Goal: Information Seeking & Learning: Understand process/instructions

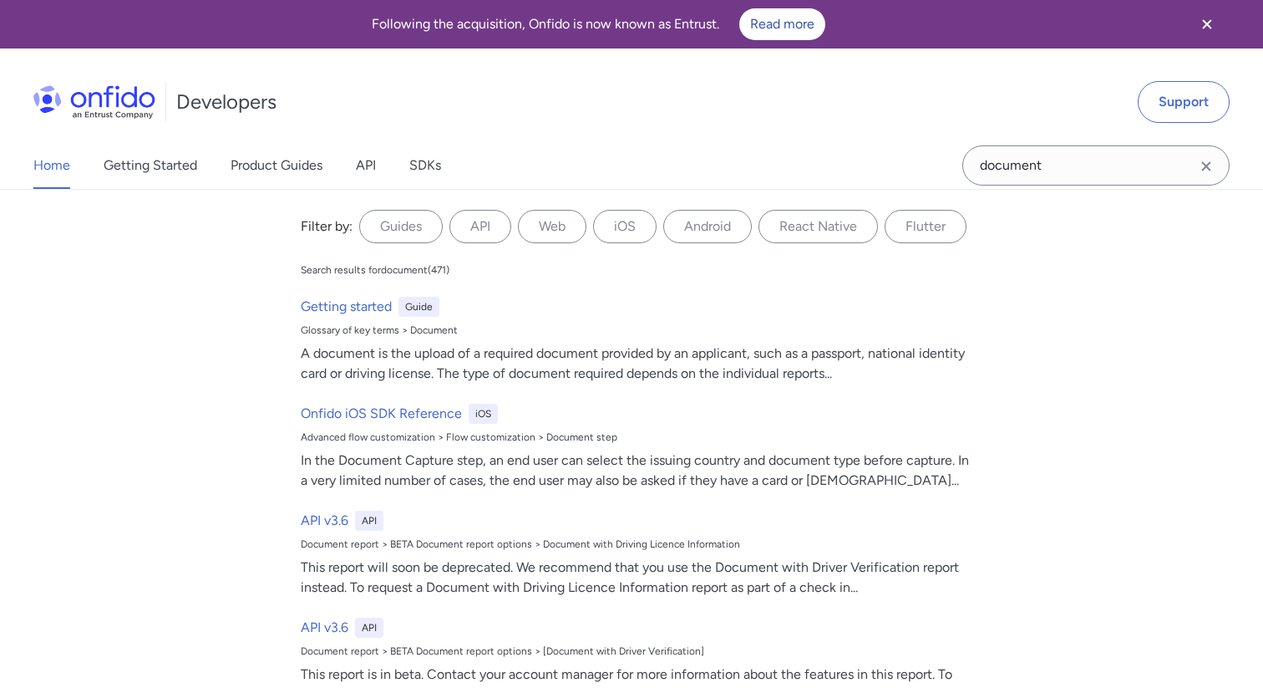
type input "document"
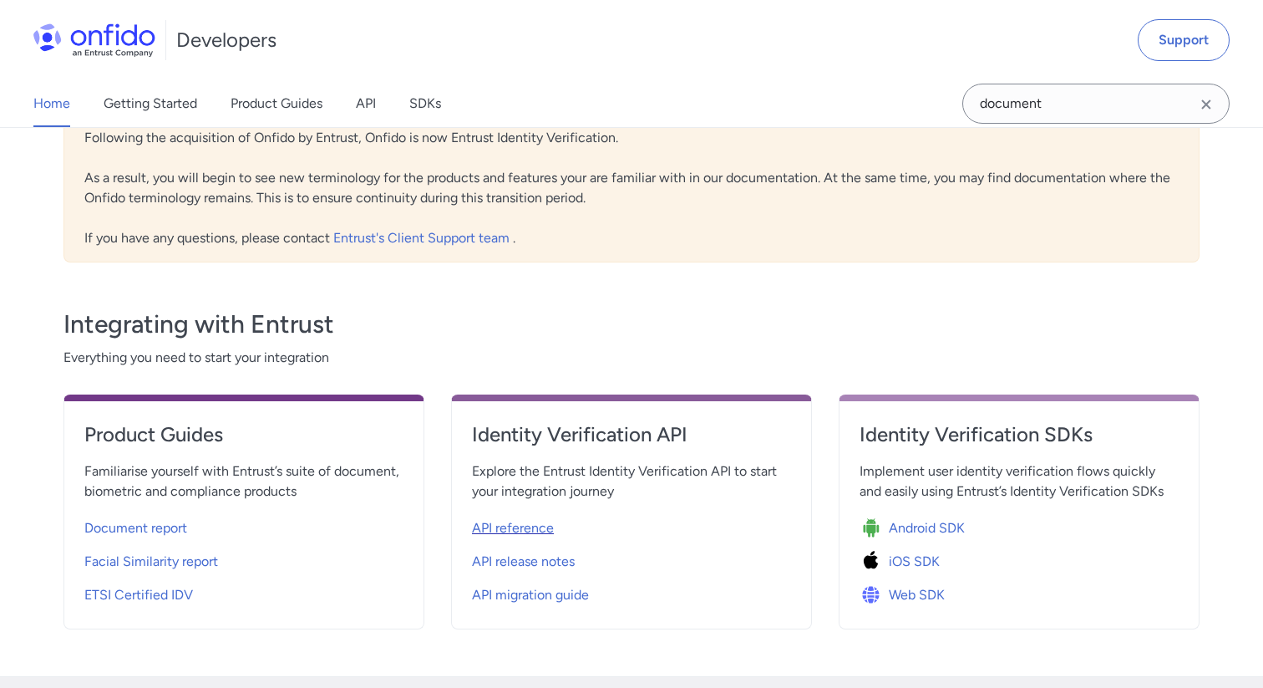
click at [513, 531] on span "API reference" at bounding box center [513, 528] width 82 height 20
select select "http"
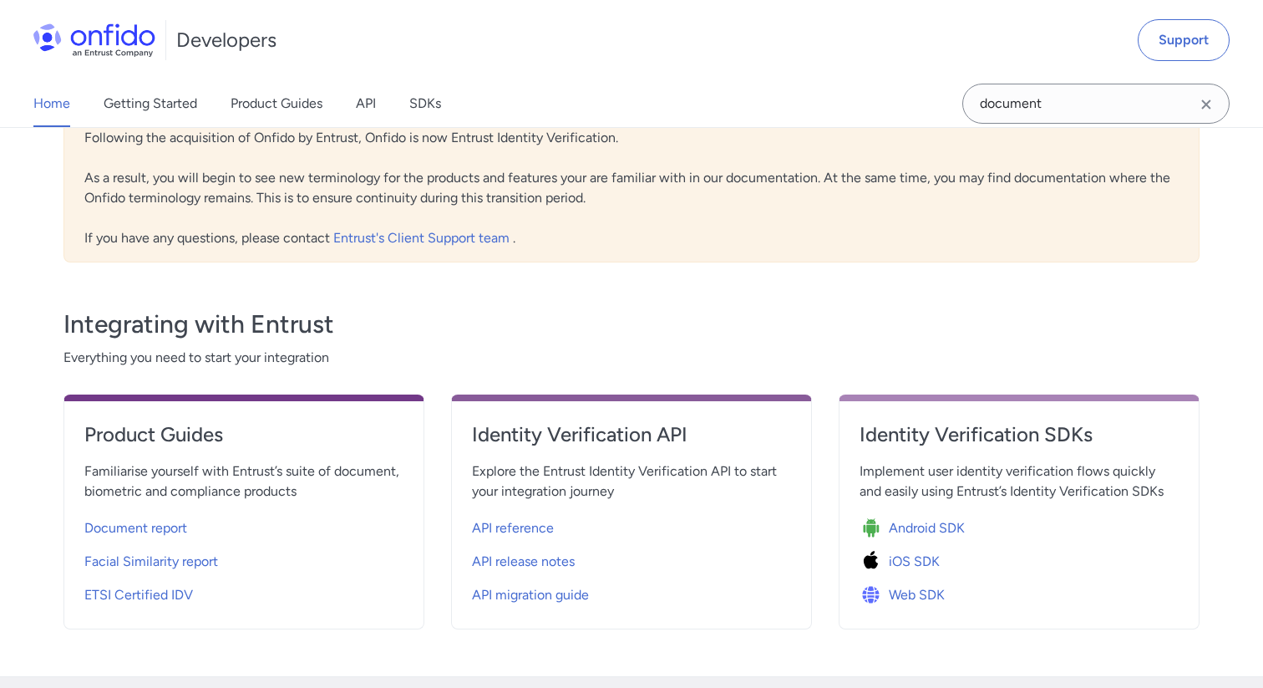
select select "http"
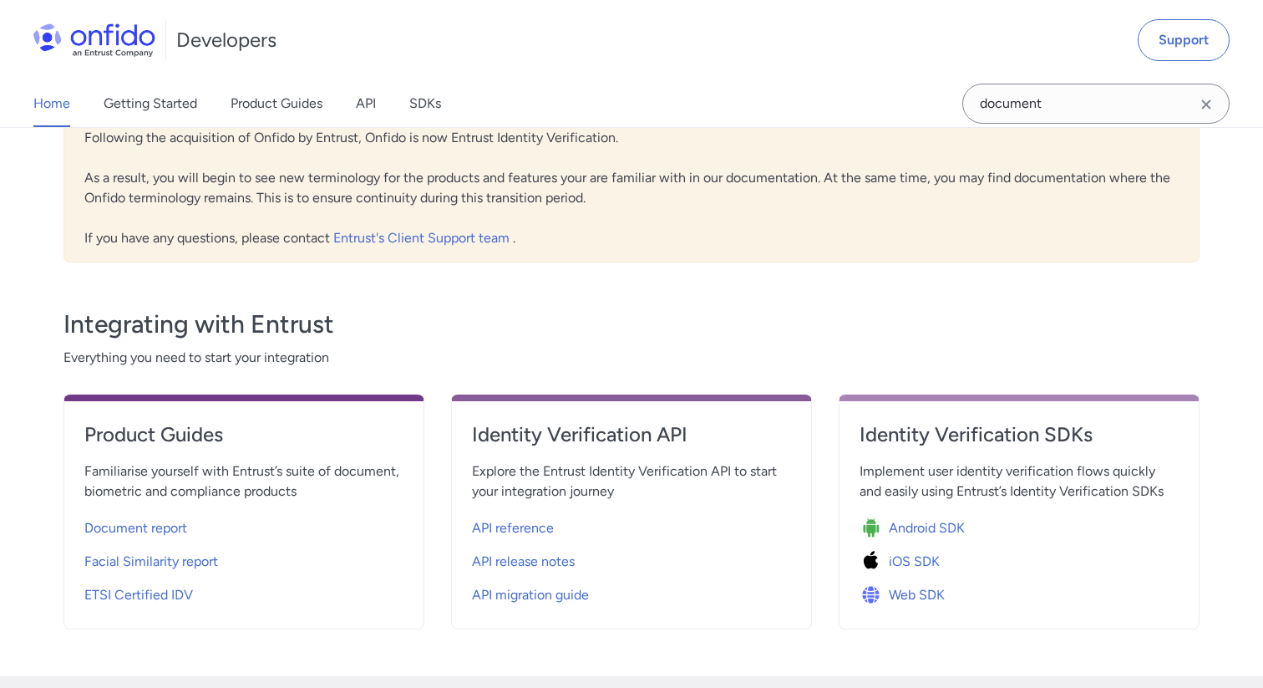
select select "http"
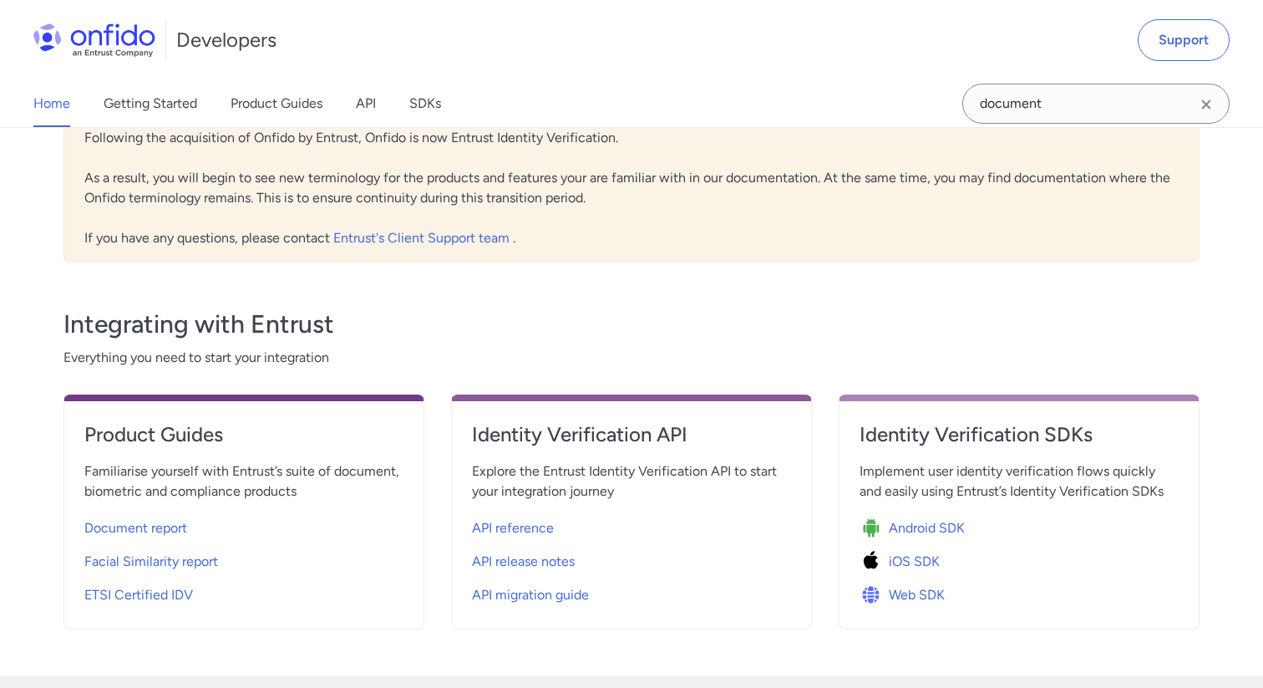
select select "http"
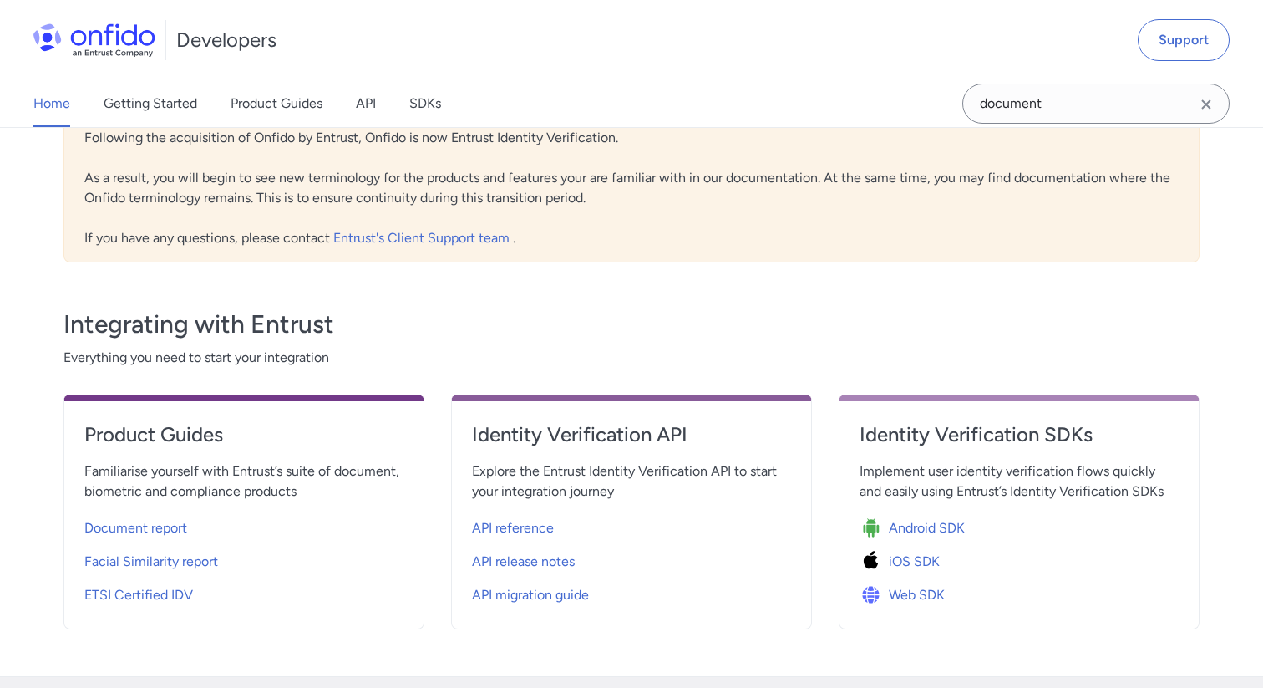
select select "http"
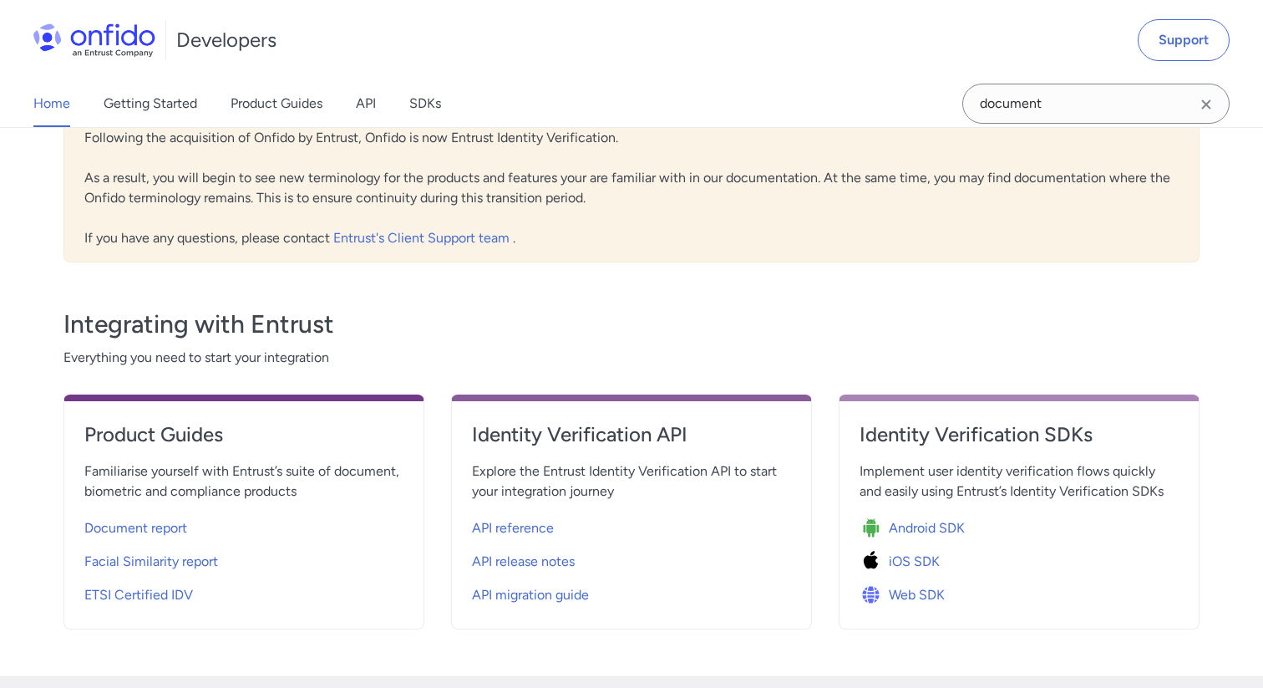
select select "http"
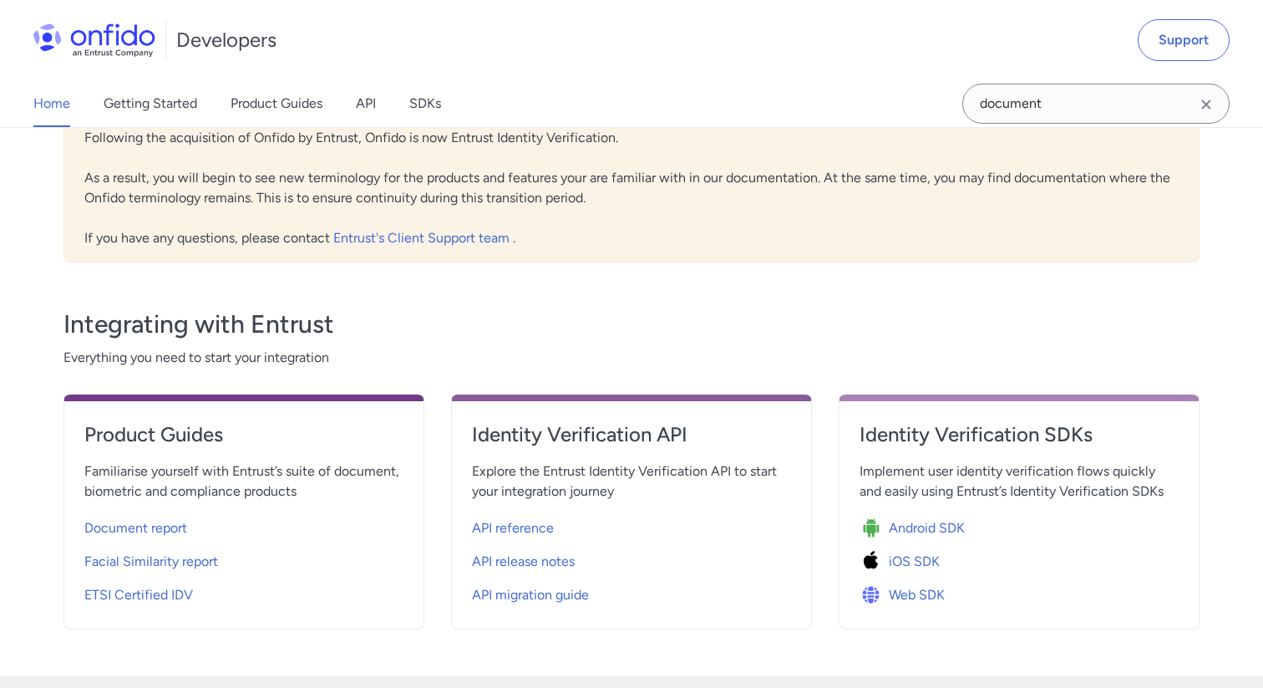
select select "http"
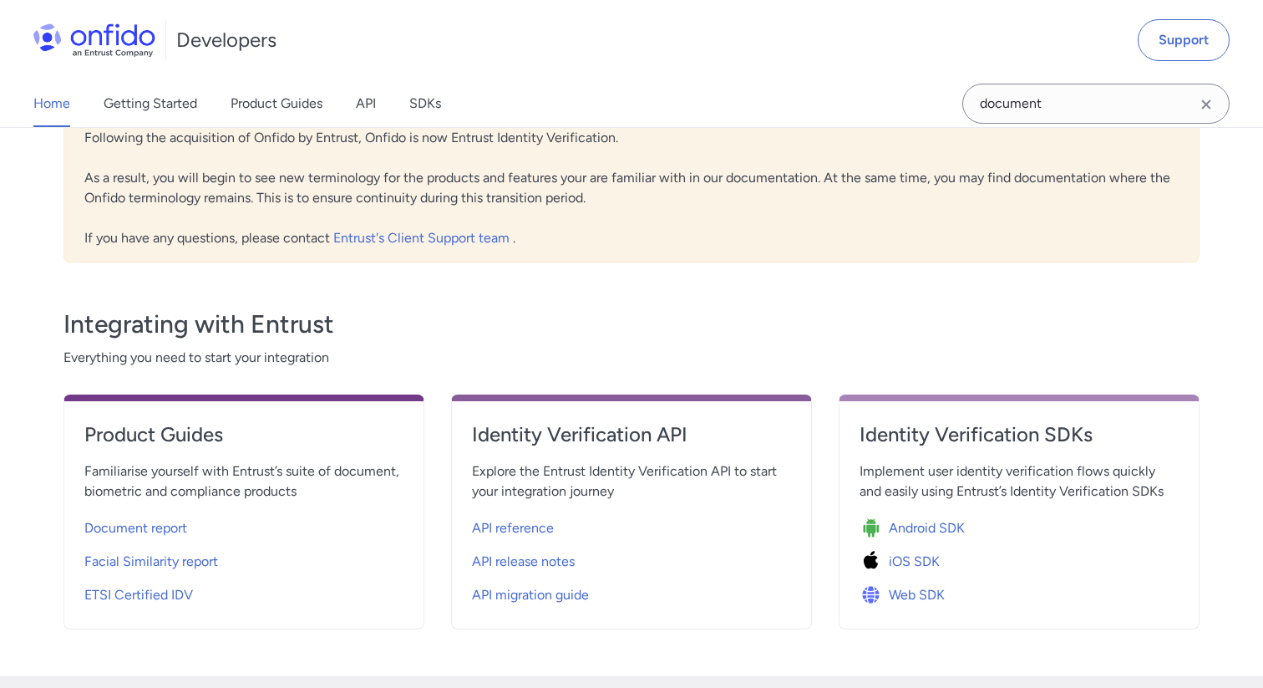
select select "http"
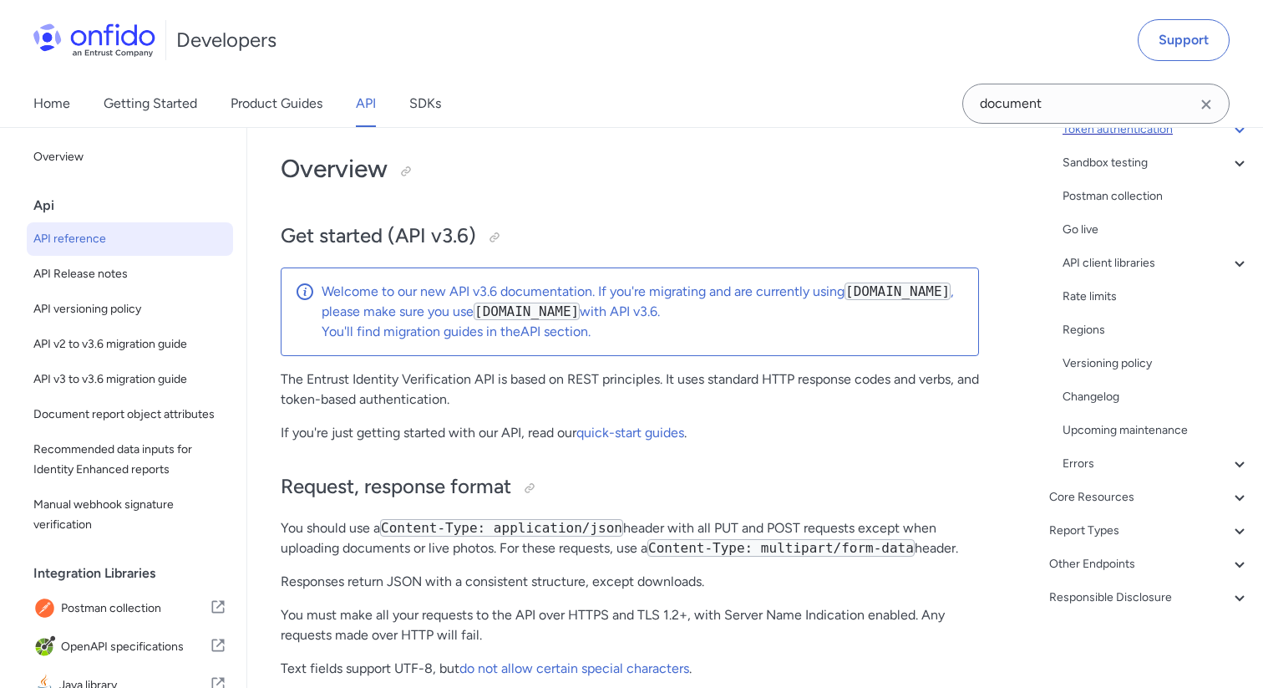
scroll to position [150, 0]
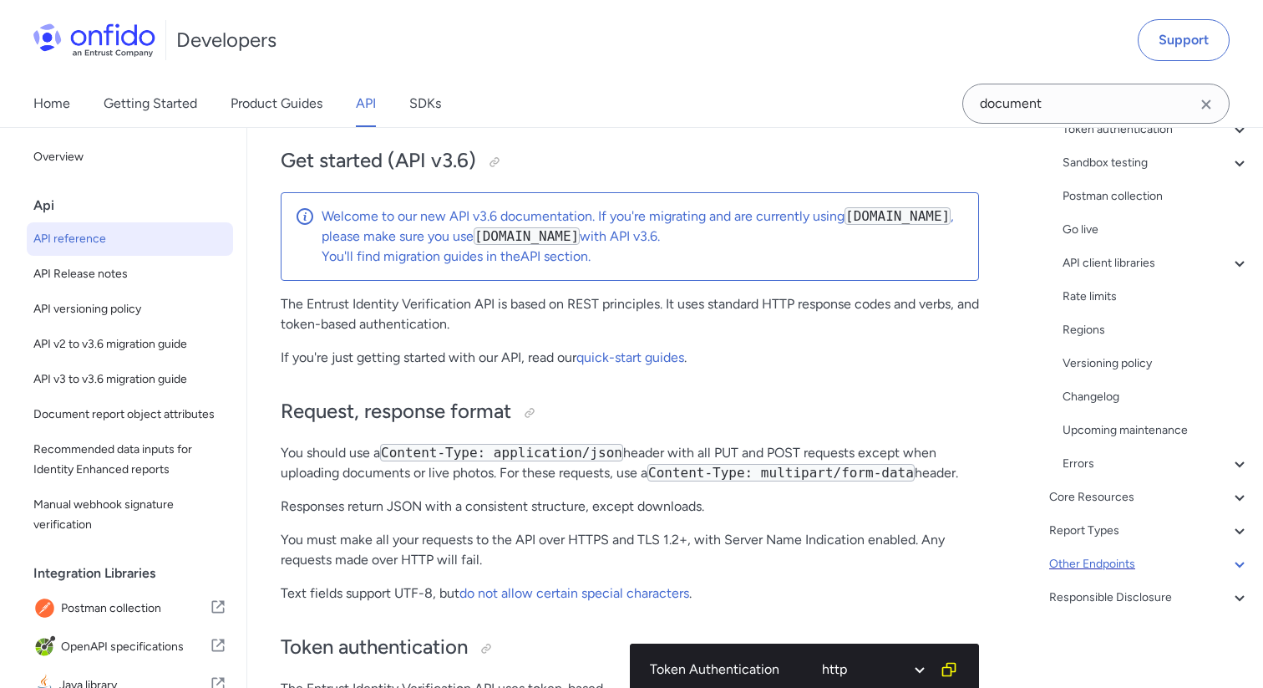
click at [1101, 570] on div "Other Endpoints" at bounding box center [1149, 564] width 201 height 20
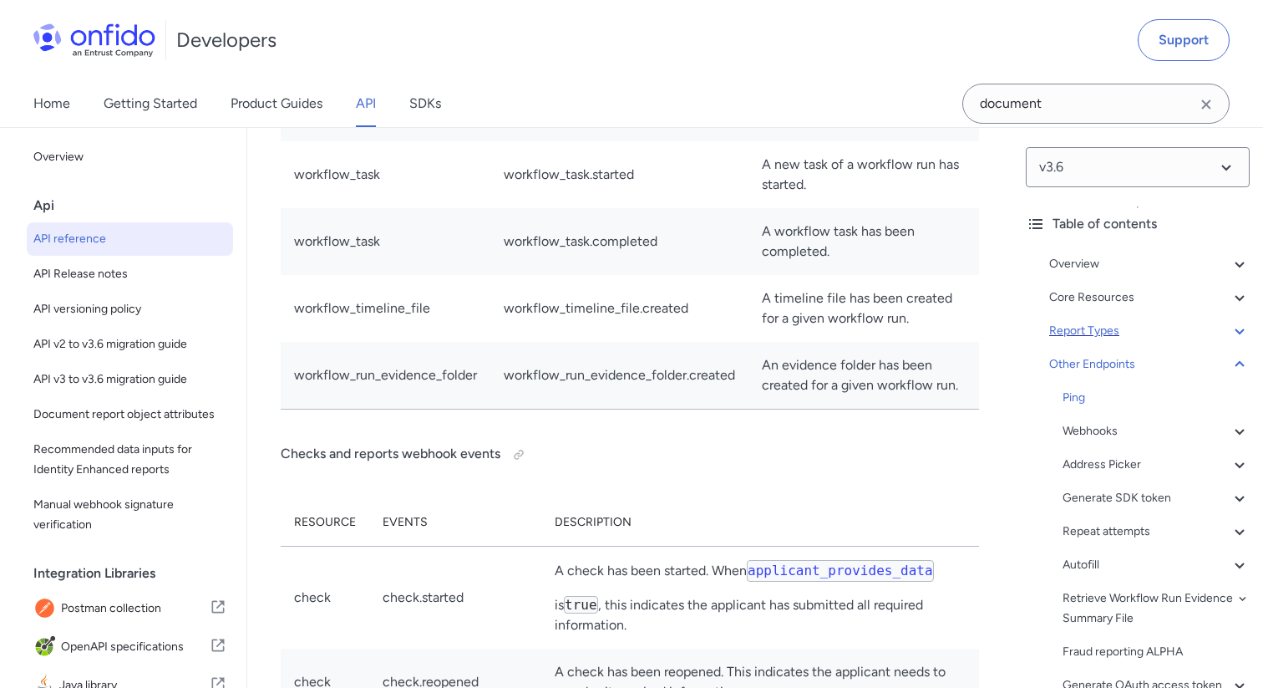
click at [1126, 336] on div "Report Types" at bounding box center [1149, 331] width 201 height 20
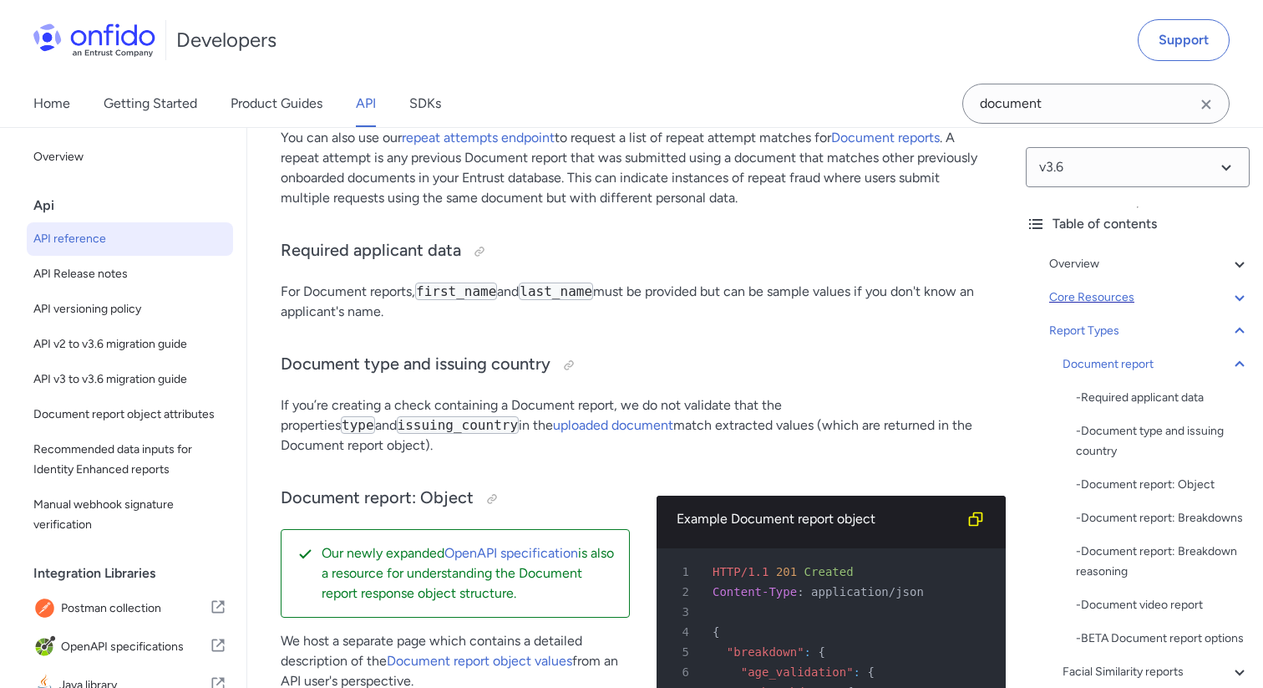
click at [1115, 301] on div "Core Resources" at bounding box center [1149, 297] width 201 height 20
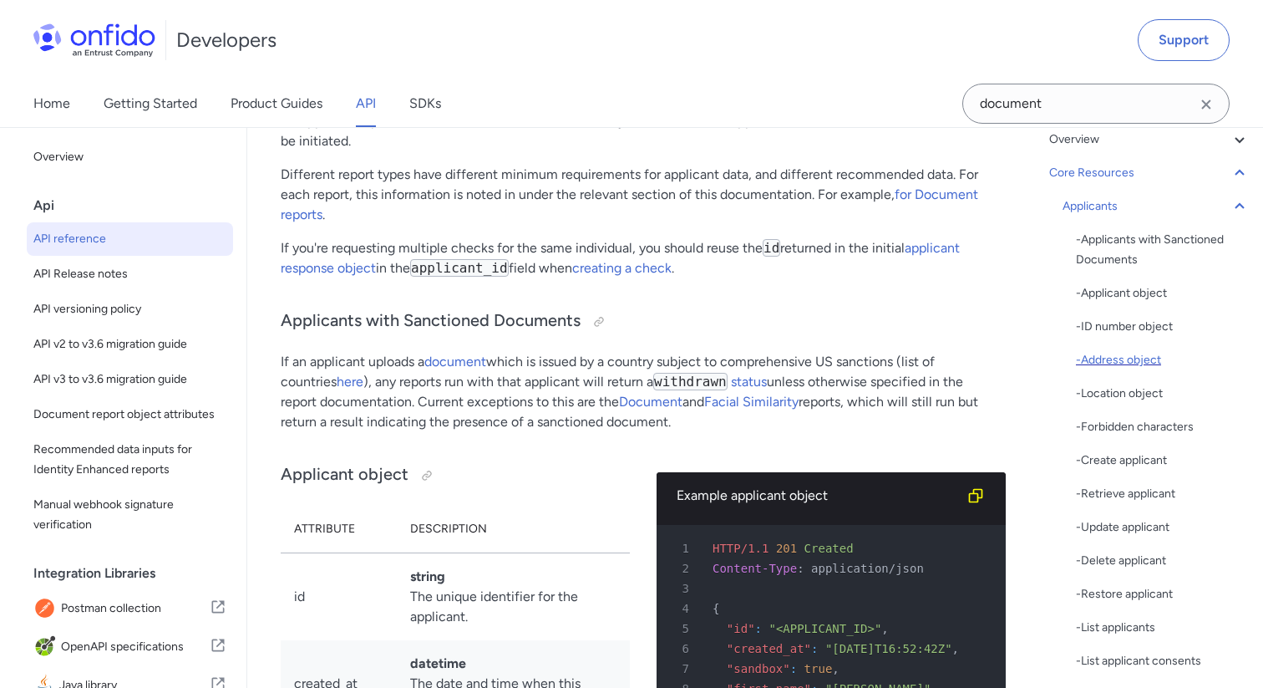
scroll to position [157, 0]
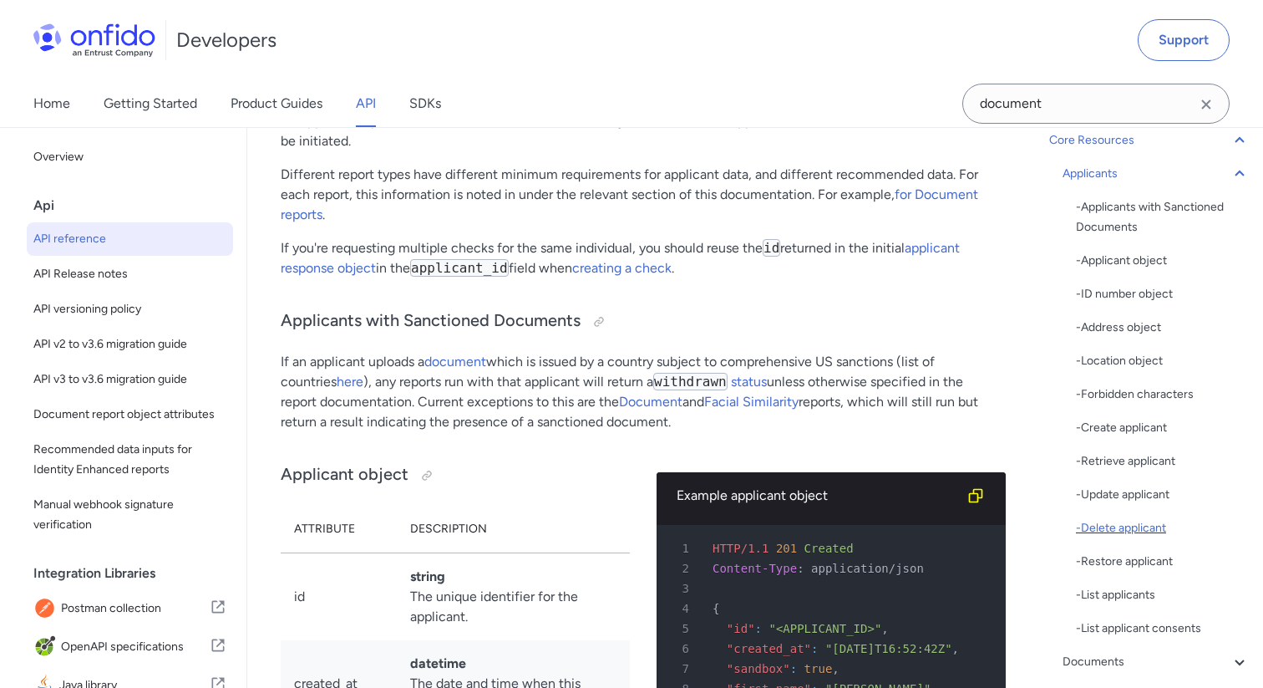
click at [1129, 528] on div "- Delete applicant" at bounding box center [1163, 528] width 174 height 20
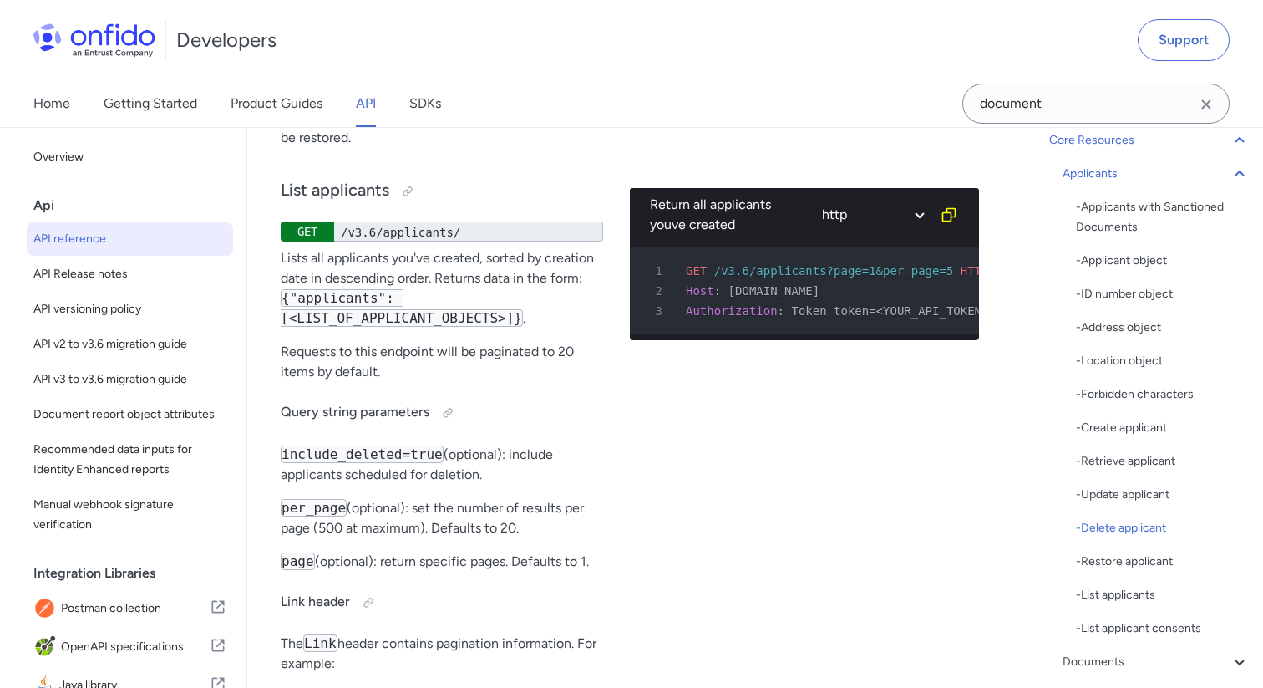
scroll to position [27246, 0]
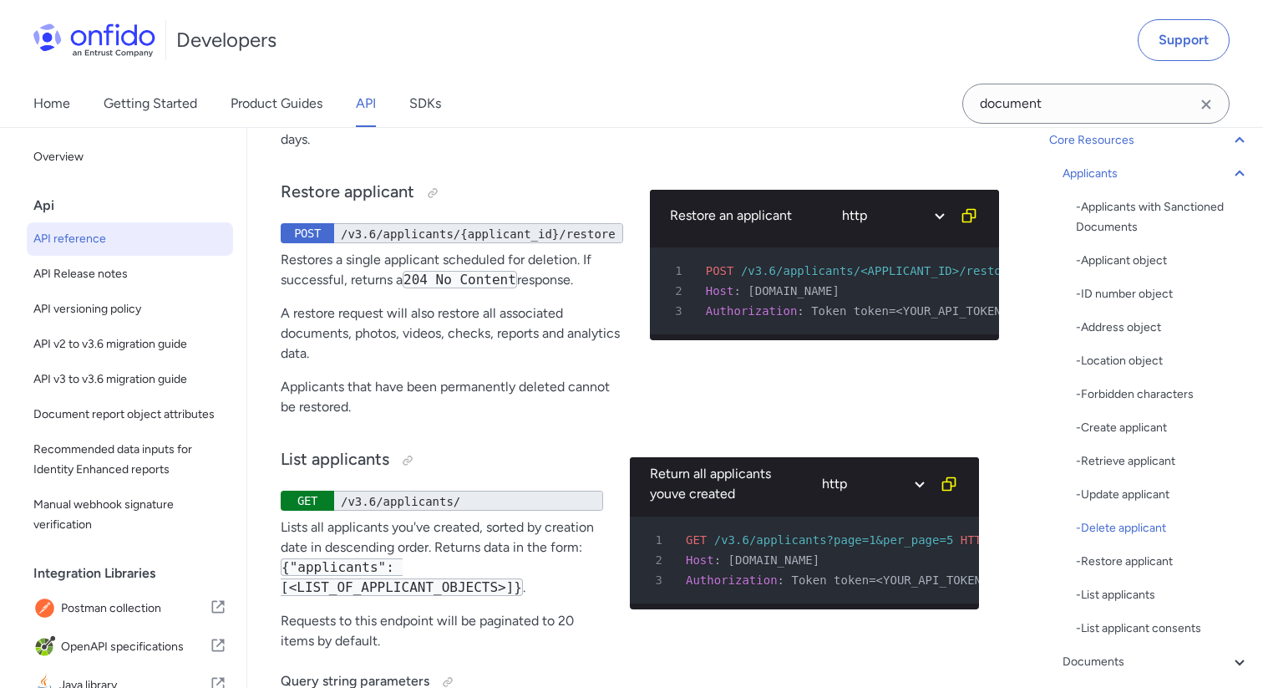
drag, startPoint x: 780, startPoint y: 292, endPoint x: 954, endPoint y: 287, distance: 174.7
copy span "applicants/<APPLICANT_ID>"
